Goal: Information Seeking & Learning: Learn about a topic

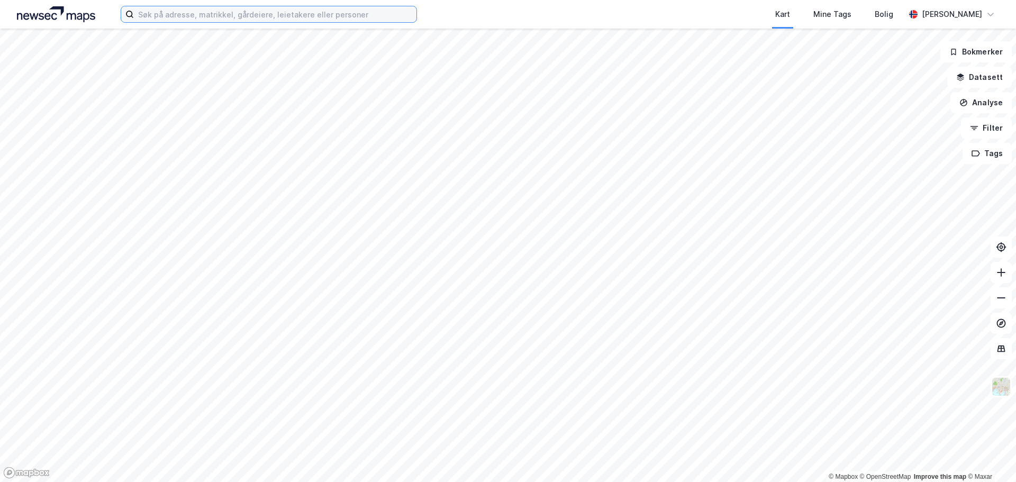
click at [226, 17] on input at bounding box center [275, 14] width 283 height 16
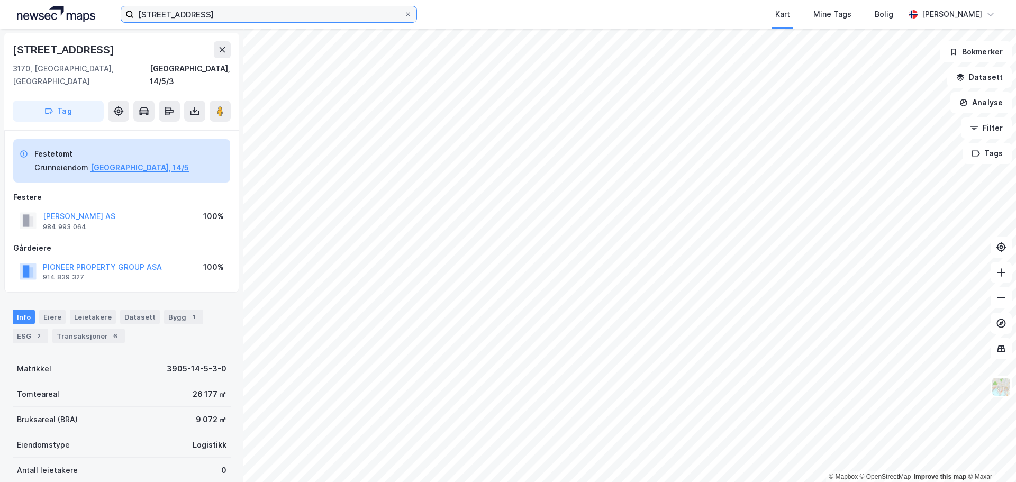
click at [327, 7] on input "[STREET_ADDRESS]" at bounding box center [269, 14] width 270 height 16
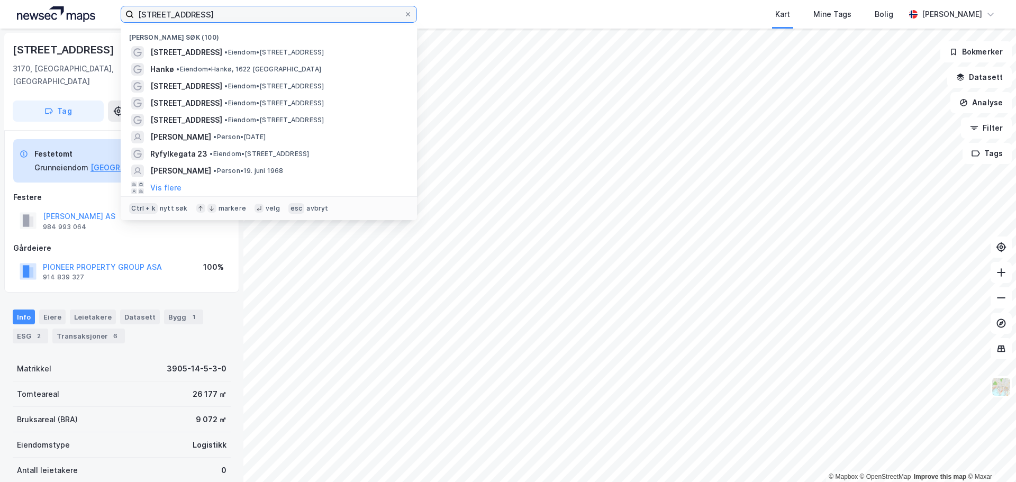
click at [327, 7] on input "[STREET_ADDRESS]" at bounding box center [269, 14] width 270 height 16
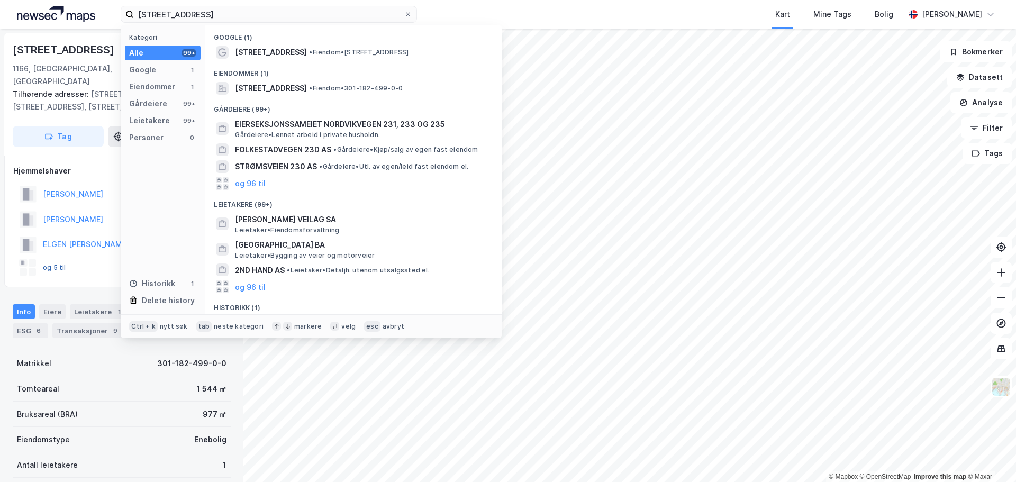
click at [0, 0] on button "og 5 til" at bounding box center [0, 0] width 0 height 0
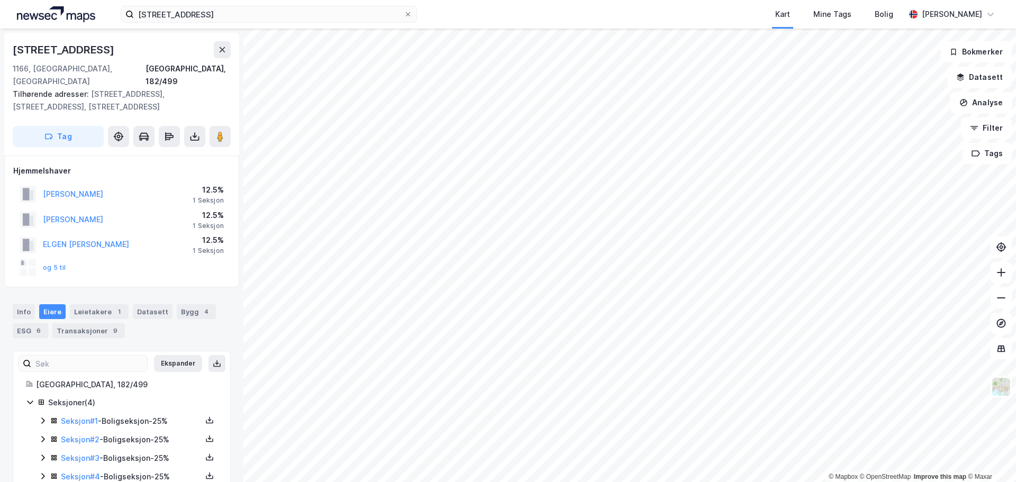
scroll to position [15, 0]
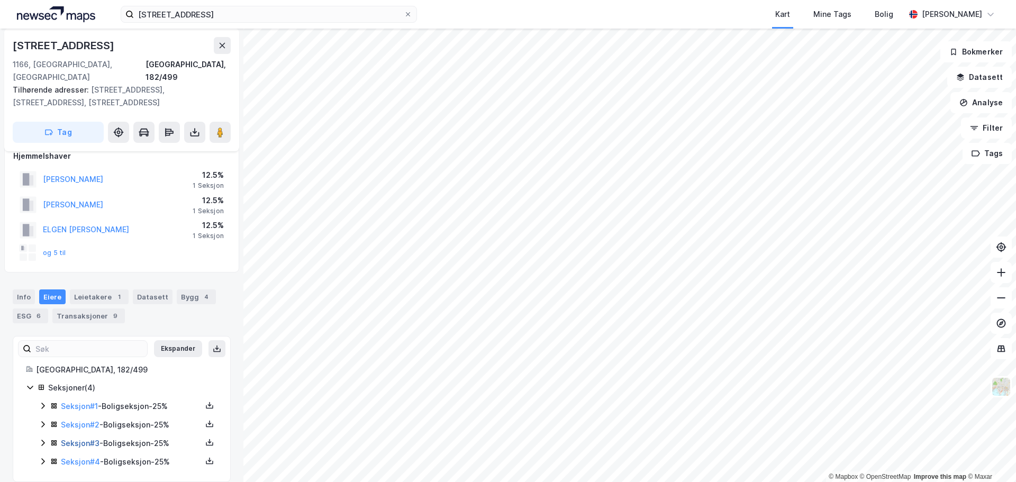
click at [71, 439] on link "Seksjon # 3" at bounding box center [80, 443] width 39 height 9
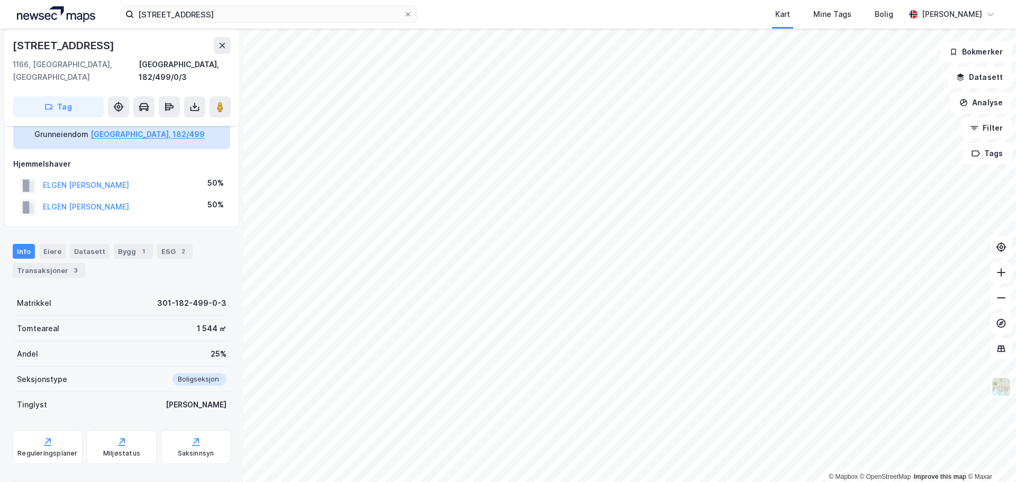
scroll to position [68, 0]
click at [49, 263] on div "Transaksjoner 3" at bounding box center [49, 269] width 72 height 15
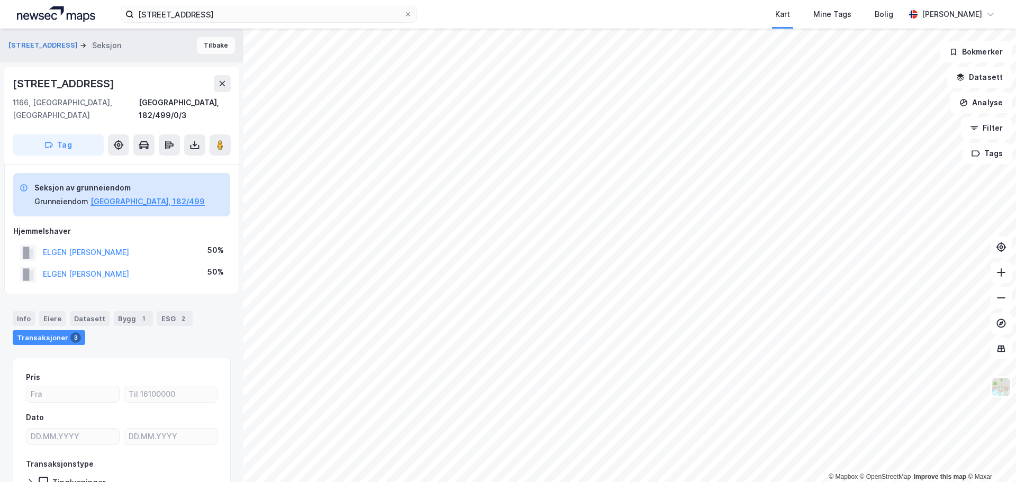
click at [199, 43] on button "Tilbake" at bounding box center [216, 45] width 38 height 17
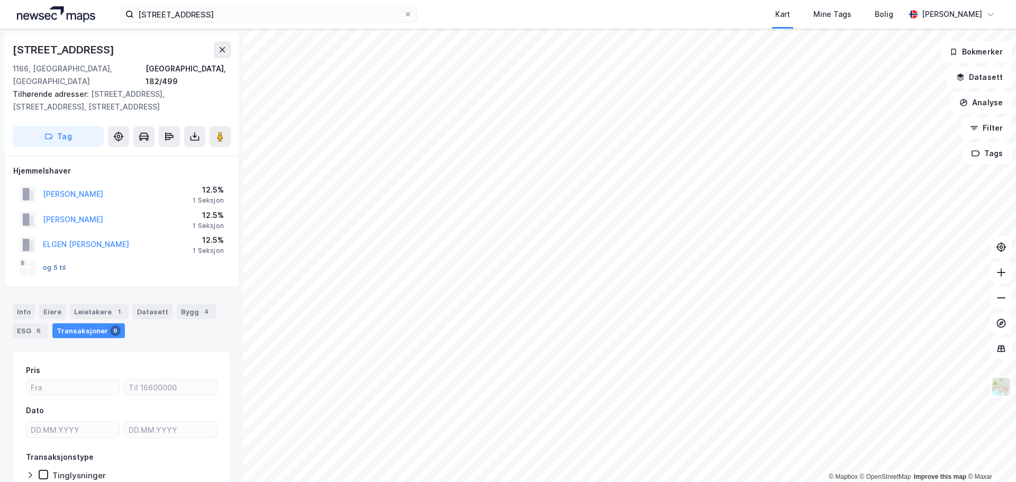
click at [0, 0] on button "og 5 til" at bounding box center [0, 0] width 0 height 0
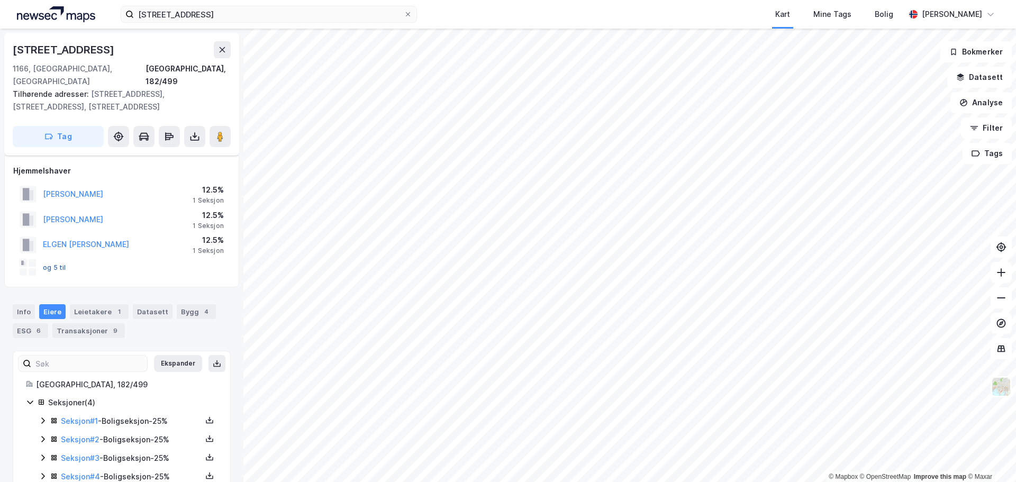
scroll to position [15, 0]
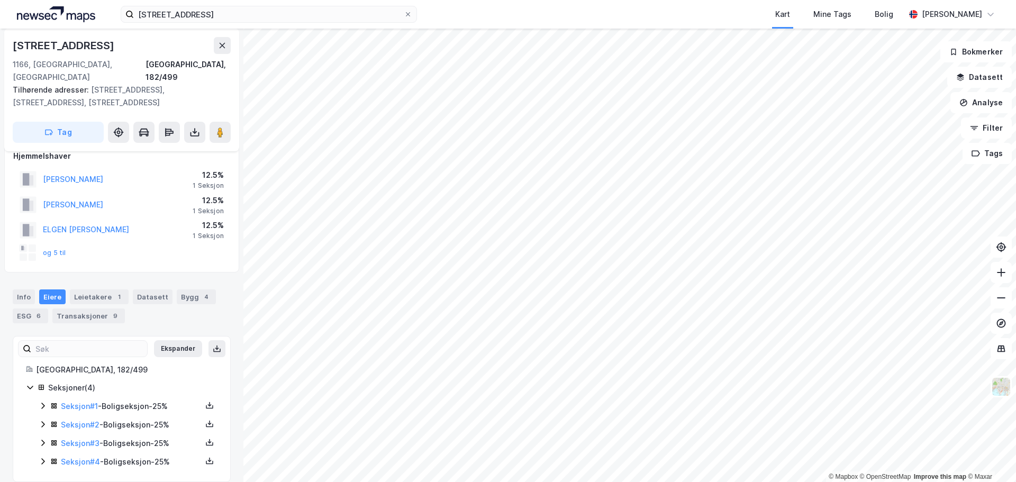
click at [41, 402] on icon at bounding box center [43, 406] width 8 height 8
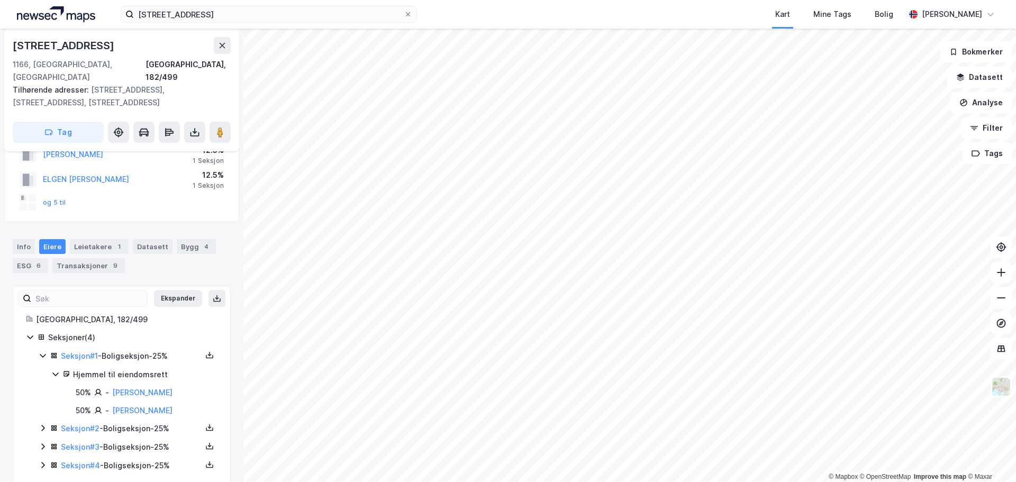
scroll to position [69, 0]
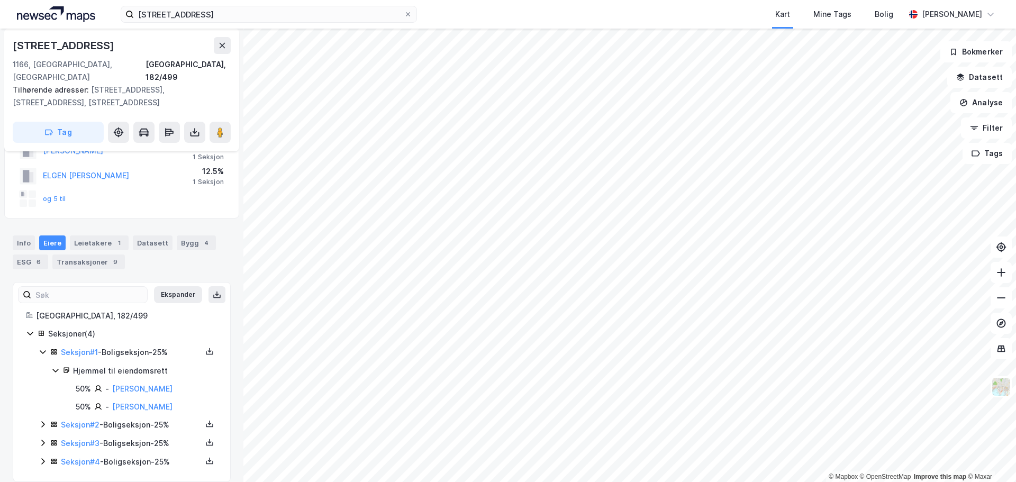
click at [40, 420] on icon at bounding box center [43, 424] width 8 height 8
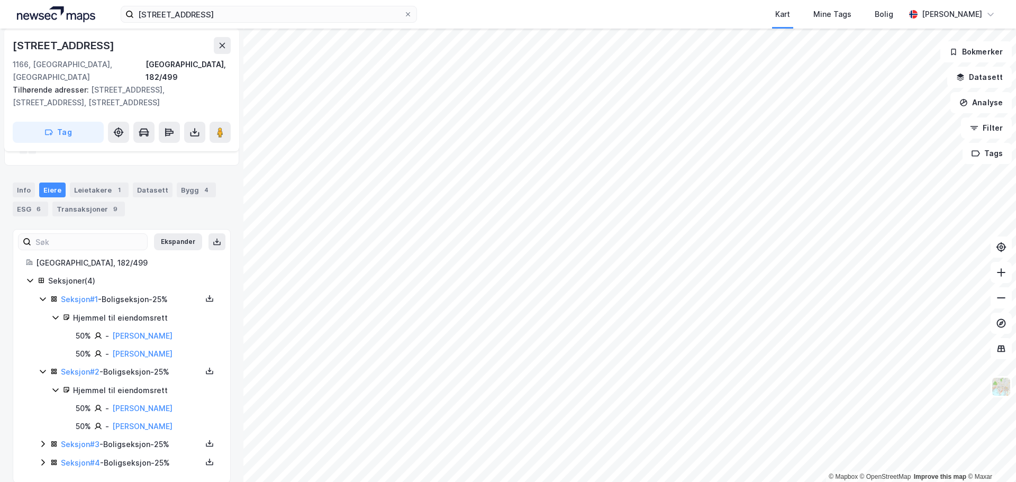
scroll to position [123, 0]
click at [43, 439] on icon at bounding box center [43, 443] width 8 height 8
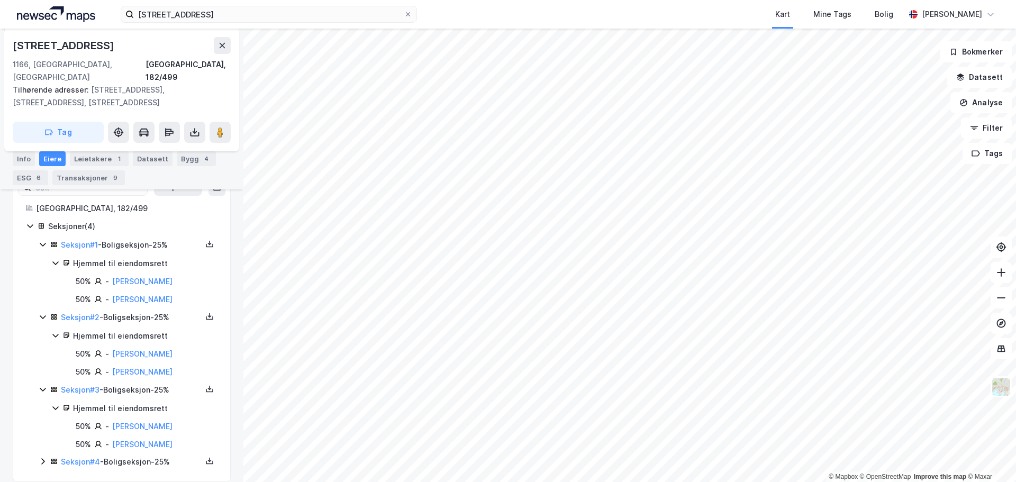
click at [42, 457] on icon at bounding box center [43, 461] width 8 height 8
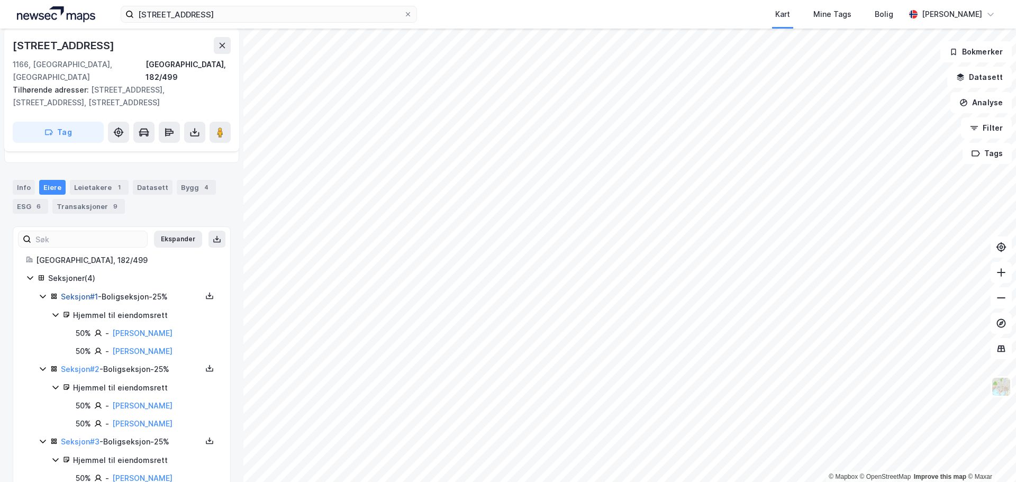
click at [86, 292] on link "Seksjon # 1" at bounding box center [79, 296] width 37 height 9
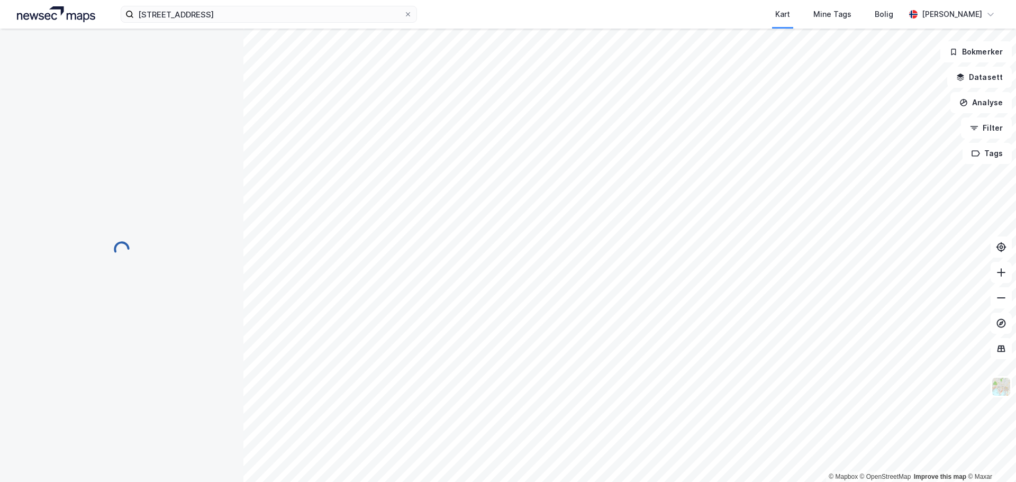
scroll to position [114, 0]
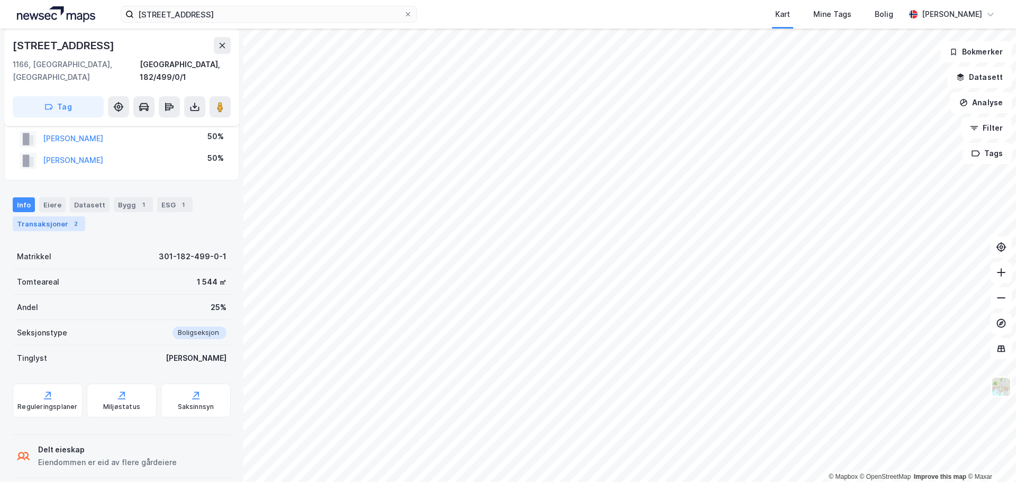
click at [46, 216] on div "Transaksjoner 2" at bounding box center [49, 223] width 72 height 15
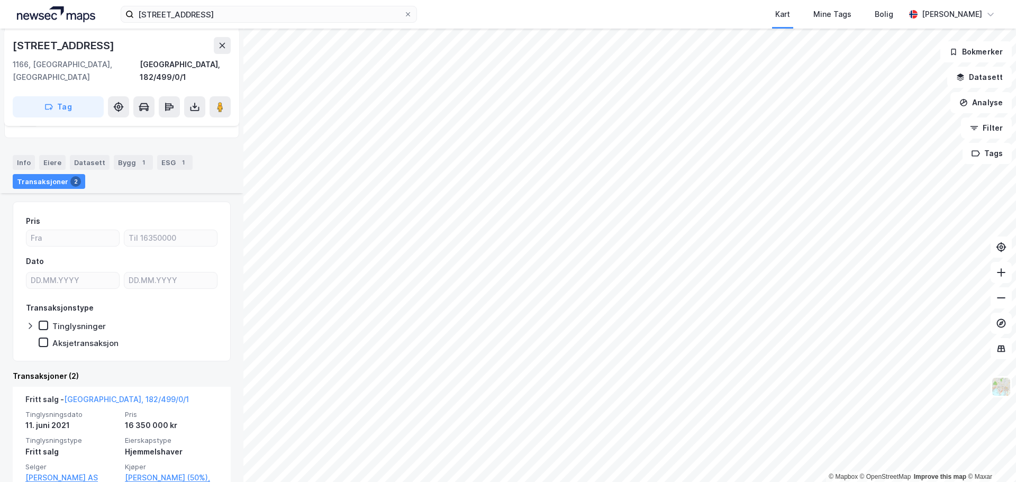
scroll to position [320, 0]
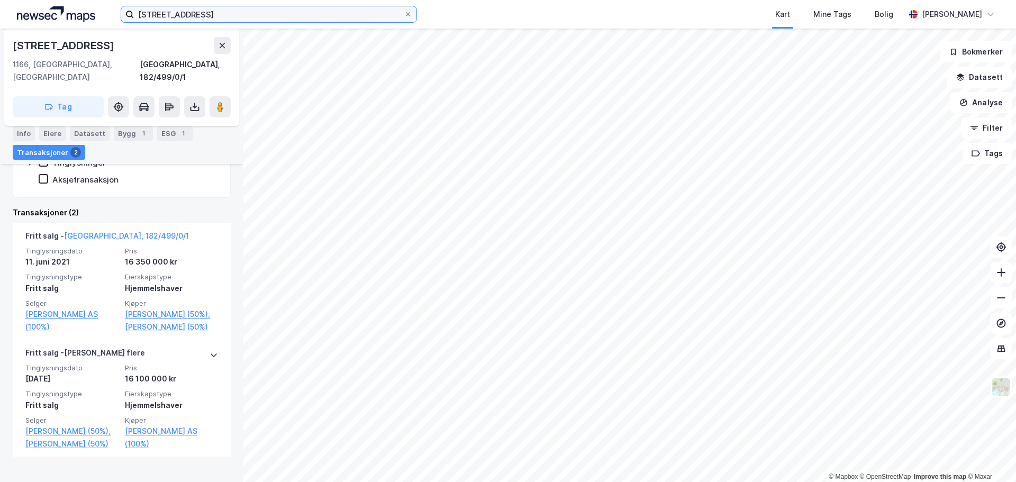
click at [177, 11] on input "[STREET_ADDRESS]" at bounding box center [269, 14] width 270 height 16
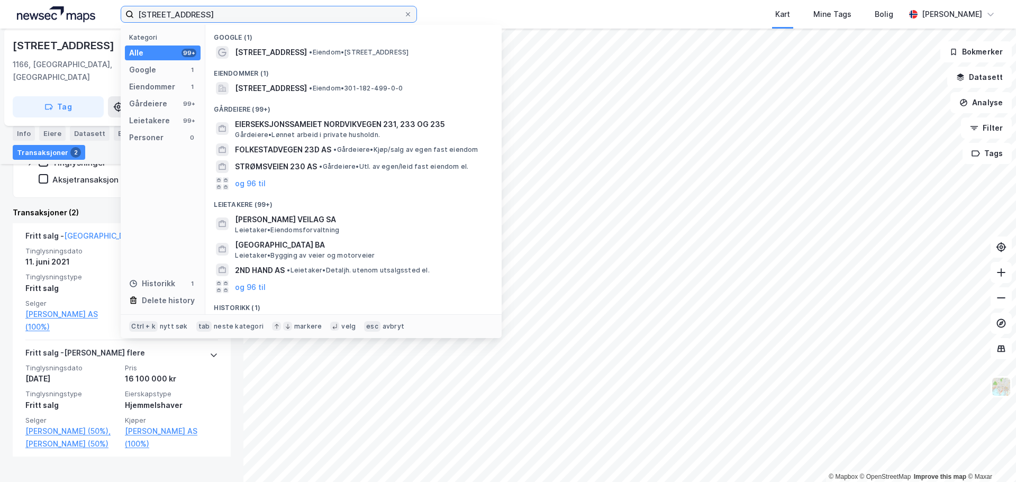
click at [177, 11] on input "[STREET_ADDRESS]" at bounding box center [269, 14] width 270 height 16
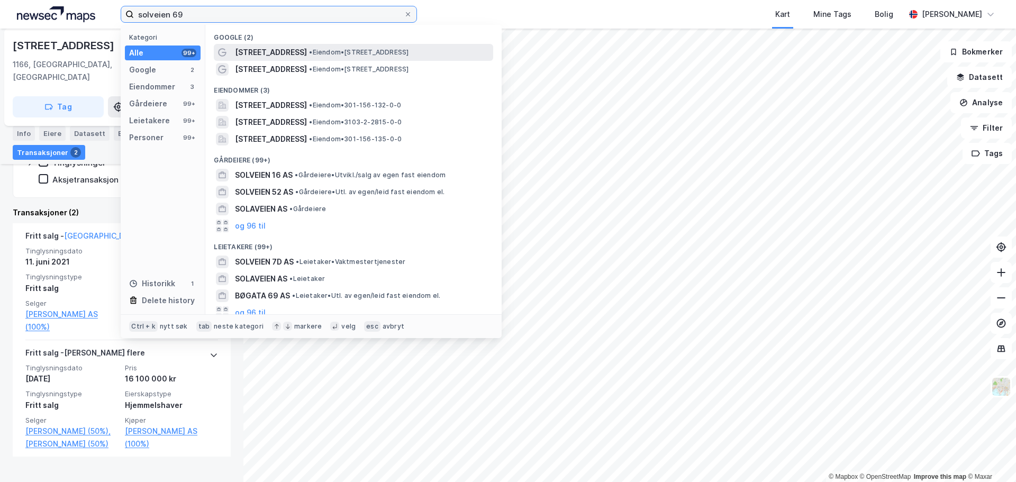
type input "solveien 69"
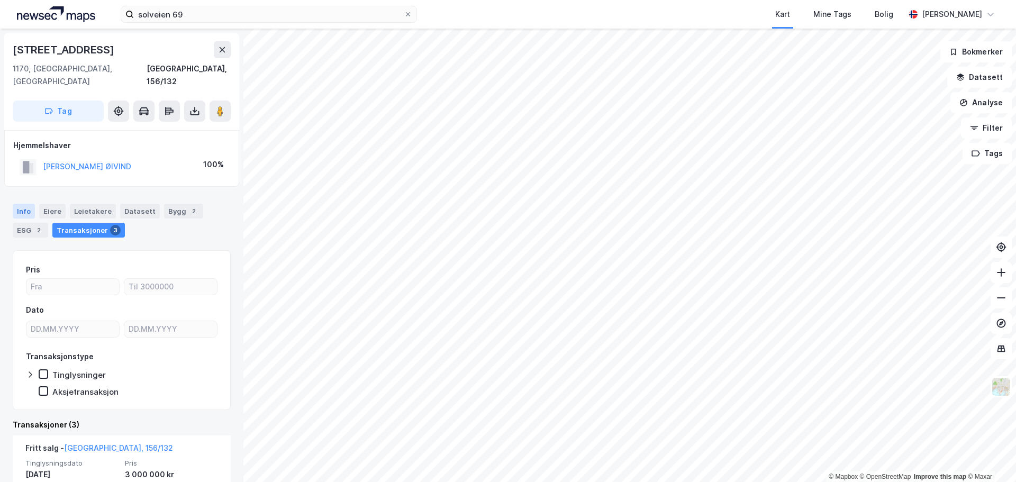
click at [24, 204] on div "Info" at bounding box center [24, 211] width 22 height 15
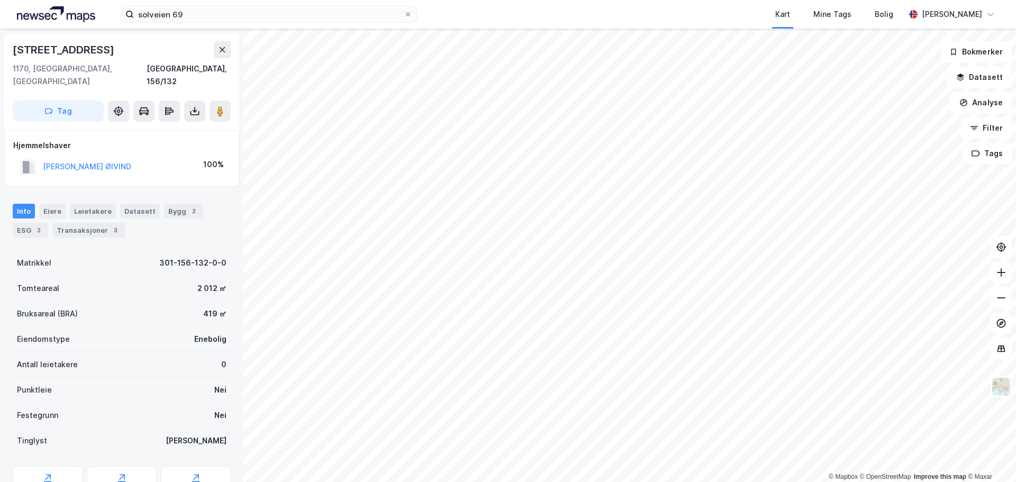
scroll to position [40, 0]
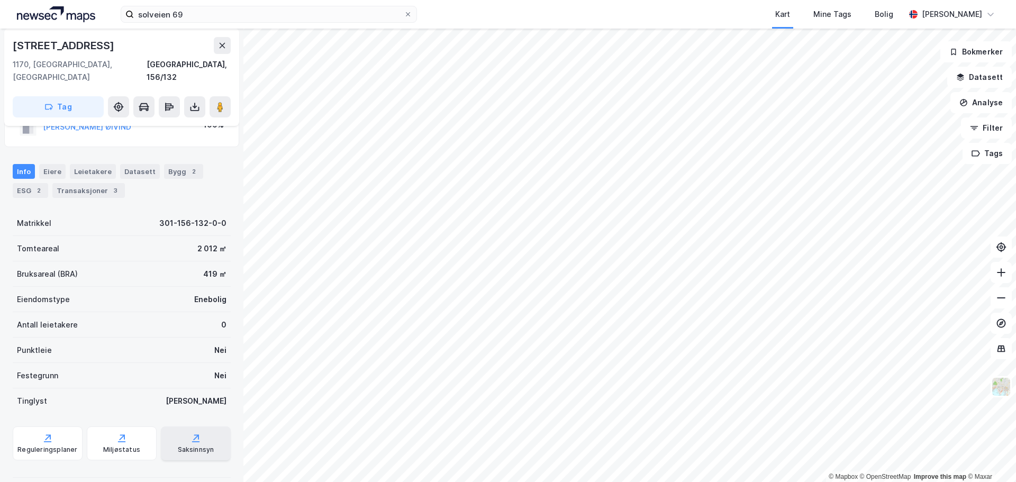
click at [192, 444] on div "Saksinnsyn" at bounding box center [196, 443] width 70 height 34
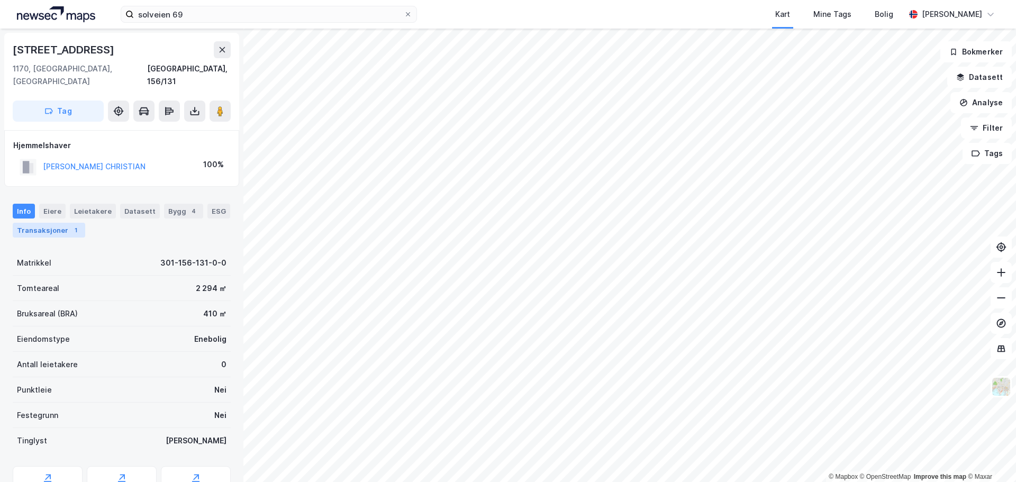
click at [60, 223] on div "Transaksjoner 1" at bounding box center [49, 230] width 72 height 15
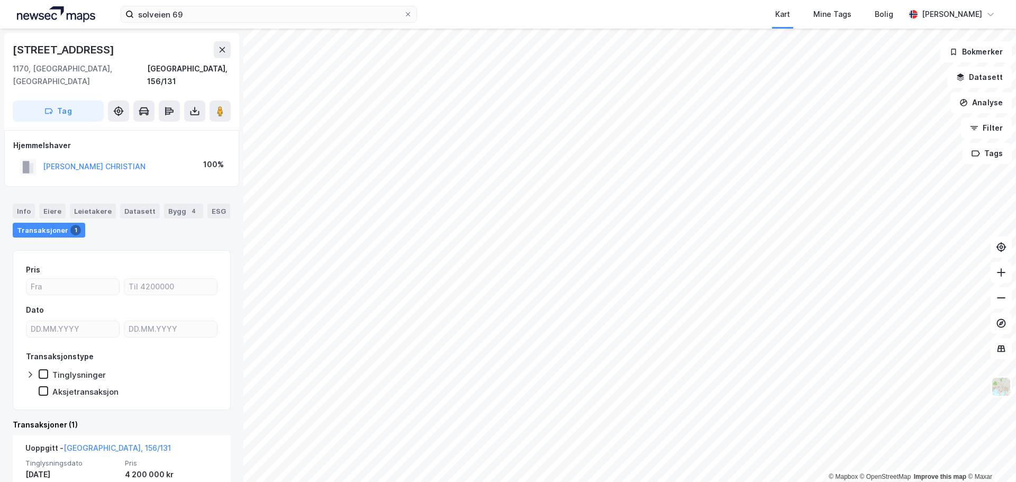
scroll to position [70, 0]
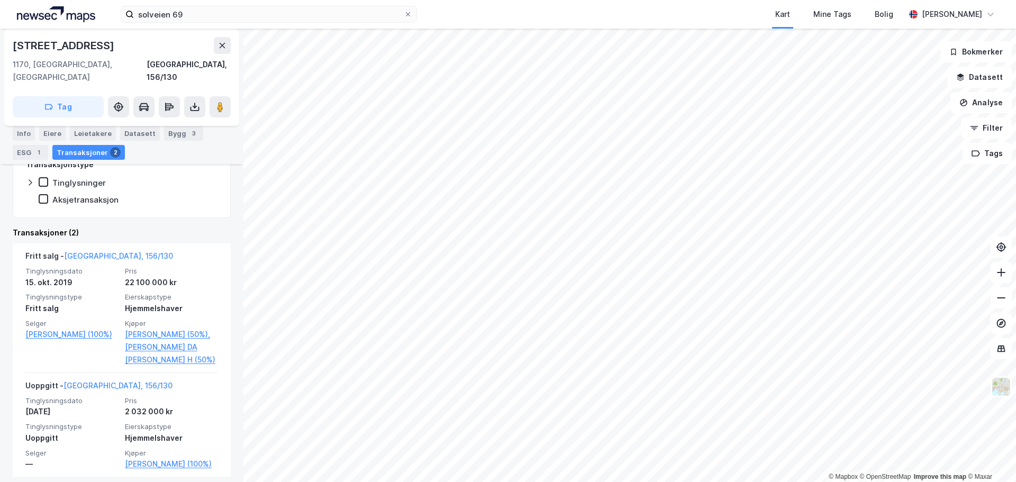
scroll to position [221, 0]
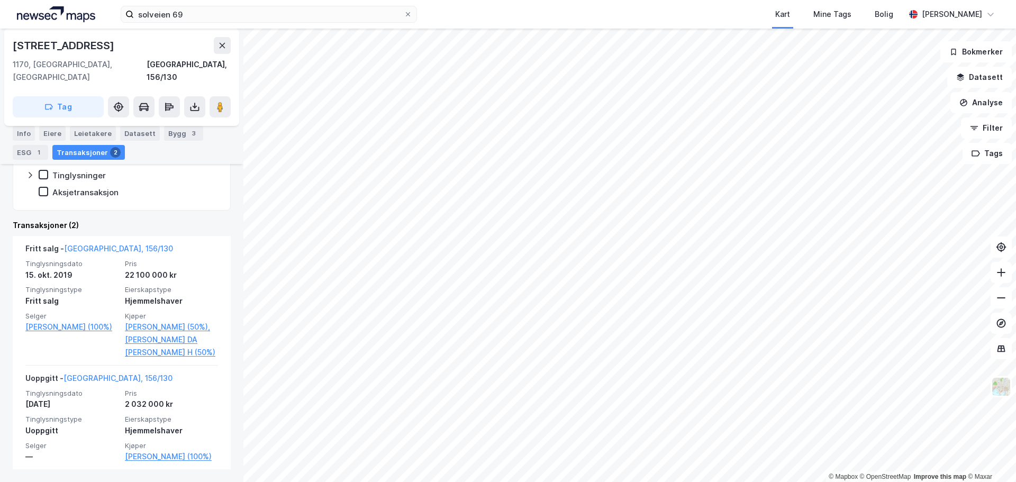
click at [423, 21] on div "solveien 69 Kart Mine Tags Bolig [PERSON_NAME] © Mapbox © OpenStreetMap Improve…" at bounding box center [508, 241] width 1016 height 482
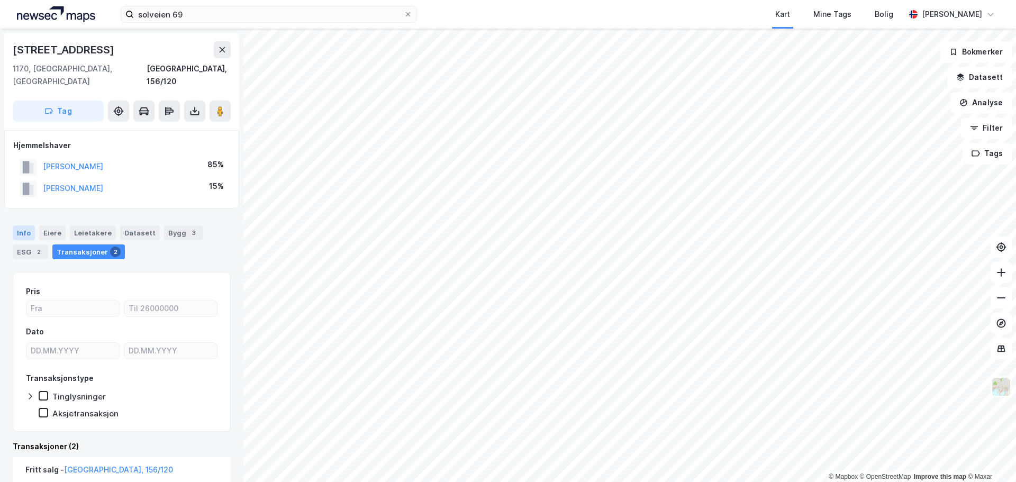
click at [18, 225] on div "Info" at bounding box center [24, 232] width 22 height 15
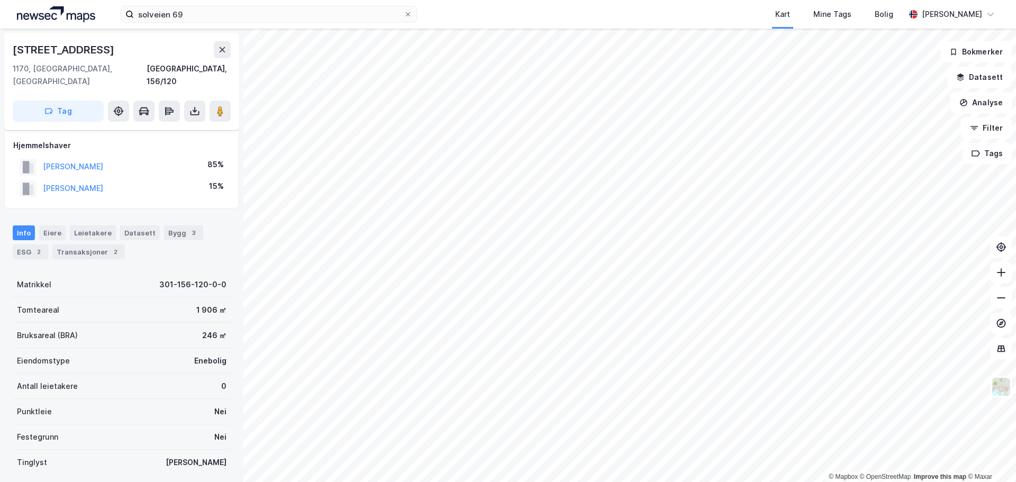
scroll to position [104, 0]
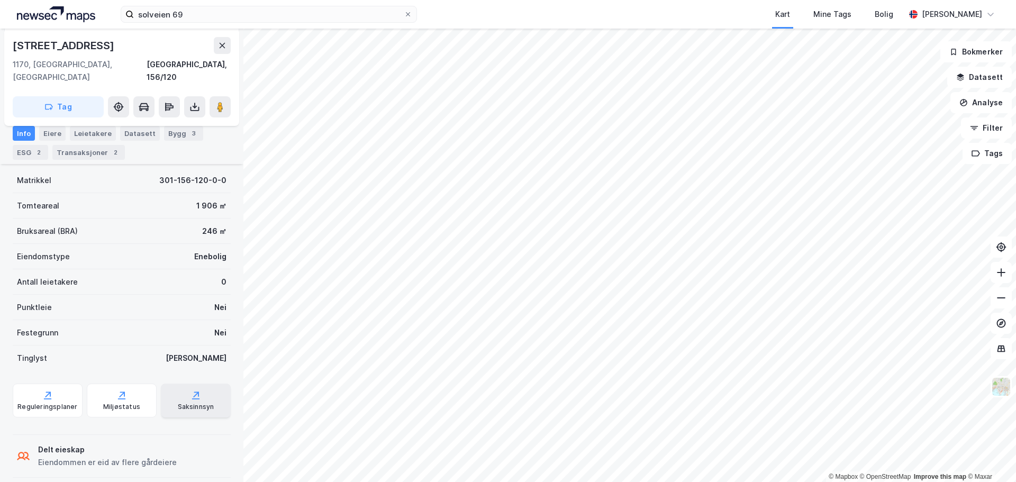
click at [188, 403] on div "Saksinnsyn" at bounding box center [196, 407] width 37 height 8
